Goal: Information Seeking & Learning: Learn about a topic

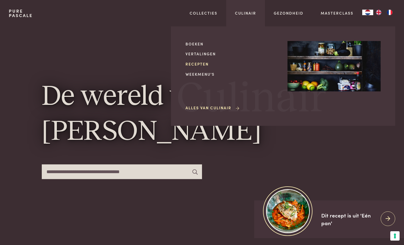
click at [202, 62] on link "Recepten" at bounding box center [231, 64] width 93 height 6
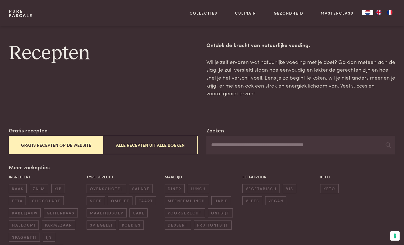
scroll to position [31, 0]
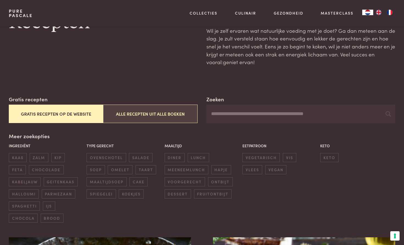
click at [149, 120] on button "Alle recepten uit alle boeken" at bounding box center [150, 113] width 95 height 18
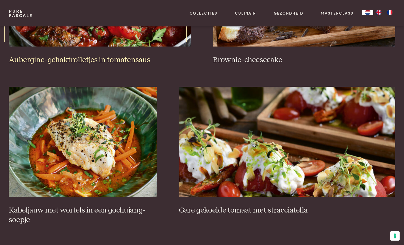
scroll to position [347, 0]
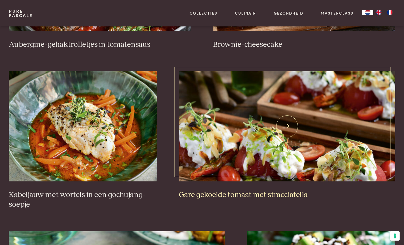
click at [240, 152] on img at bounding box center [287, 126] width 216 height 110
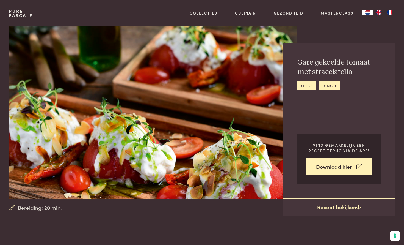
click at [382, 39] on div "Gare gekoelde tomaat met stracciatella keto lunch Vind gemakkelijk een recept t…" at bounding box center [350, 112] width 90 height 173
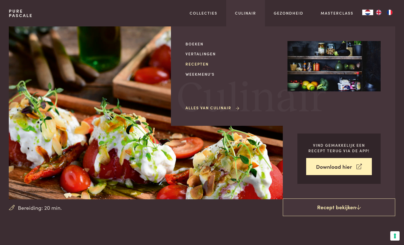
click at [197, 65] on link "Recepten" at bounding box center [231, 64] width 93 height 6
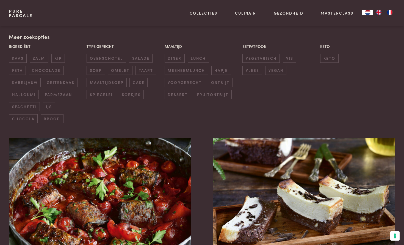
scroll to position [148, 0]
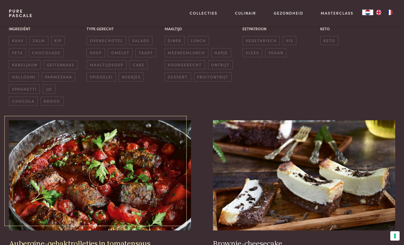
click at [92, 158] on img at bounding box center [100, 175] width 182 height 110
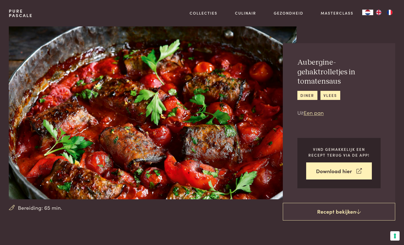
click at [105, 179] on img at bounding box center [153, 112] width 288 height 173
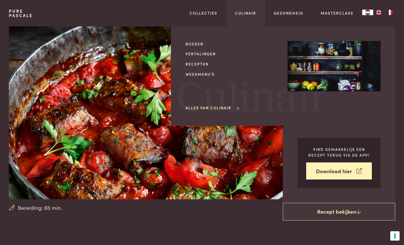
click at [196, 60] on div "Boeken Vertalingen Recepten Weekmenu's Alles van Culinair" at bounding box center [231, 76] width 93 height 70
click at [196, 61] on link "Recepten" at bounding box center [231, 64] width 93 height 6
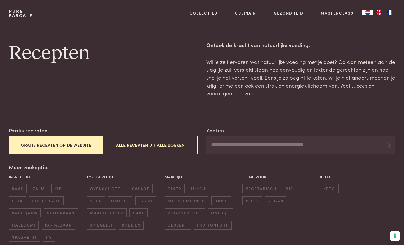
click at [161, 154] on div "Gratis recepten Gratis recepten op de website Alle recepten uit alle boeken" at bounding box center [103, 140] width 189 height 28
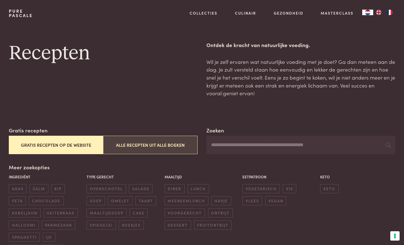
click at [162, 150] on button "Alle recepten uit alle boeken" at bounding box center [150, 144] width 95 height 18
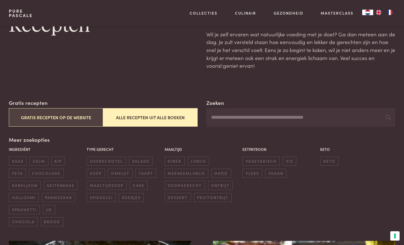
click at [77, 113] on button "Gratis recepten op de website" at bounding box center [56, 117] width 95 height 18
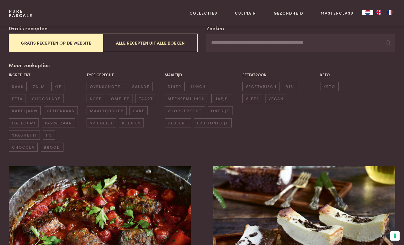
scroll to position [90, 0]
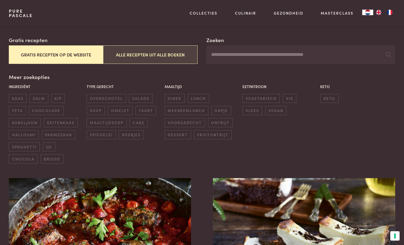
click at [155, 55] on button "Alle recepten uit alle boeken" at bounding box center [150, 54] width 95 height 18
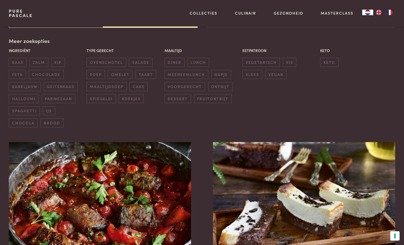
scroll to position [126, 0]
